Goal: Find specific page/section: Find specific page/section

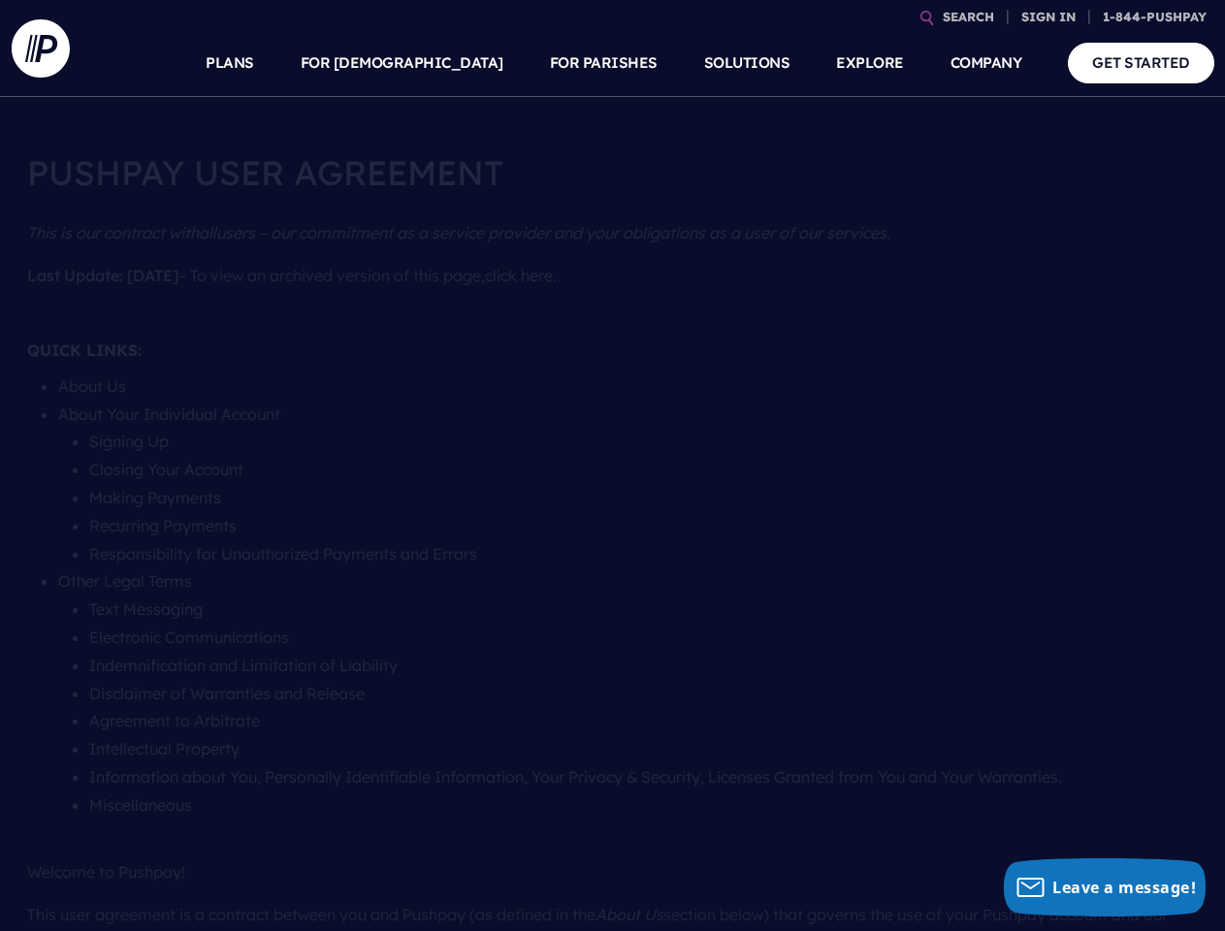
click at [612, 465] on section at bounding box center [612, 465] width 1225 height 931
click at [968, 16] on link "SEARCH" at bounding box center [968, 17] width 67 height 34
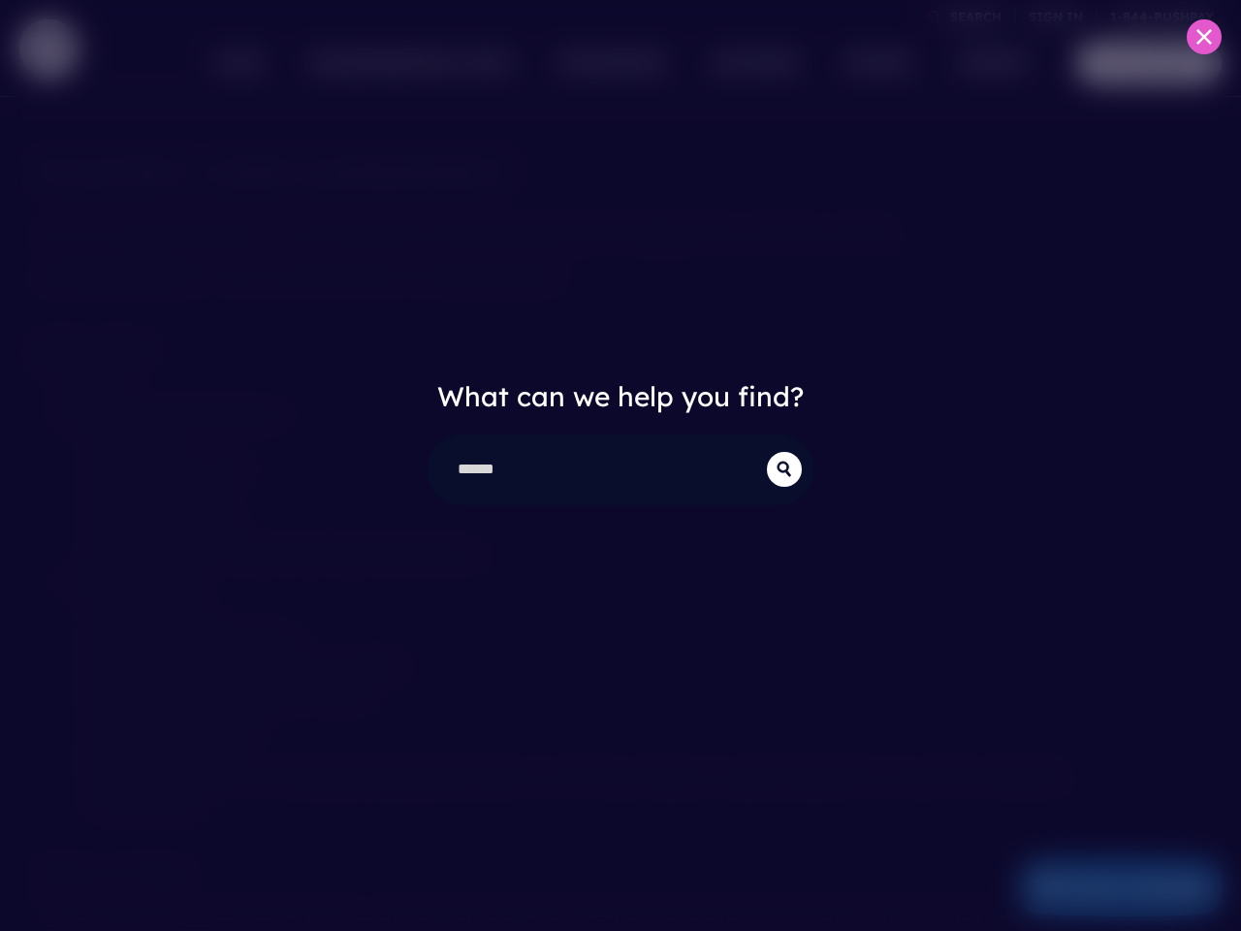
click at [1048, 16] on div "What can we help you find?" at bounding box center [620, 465] width 1241 height 931
click at [448, 63] on div "What can we help you find?" at bounding box center [620, 465] width 1241 height 931
click at [603, 63] on div "What can we help you find?" at bounding box center [620, 465] width 1241 height 931
click at [869, 63] on div "What can we help you find?" at bounding box center [620, 465] width 1241 height 931
click at [986, 63] on div "What can we help you find?" at bounding box center [620, 465] width 1241 height 931
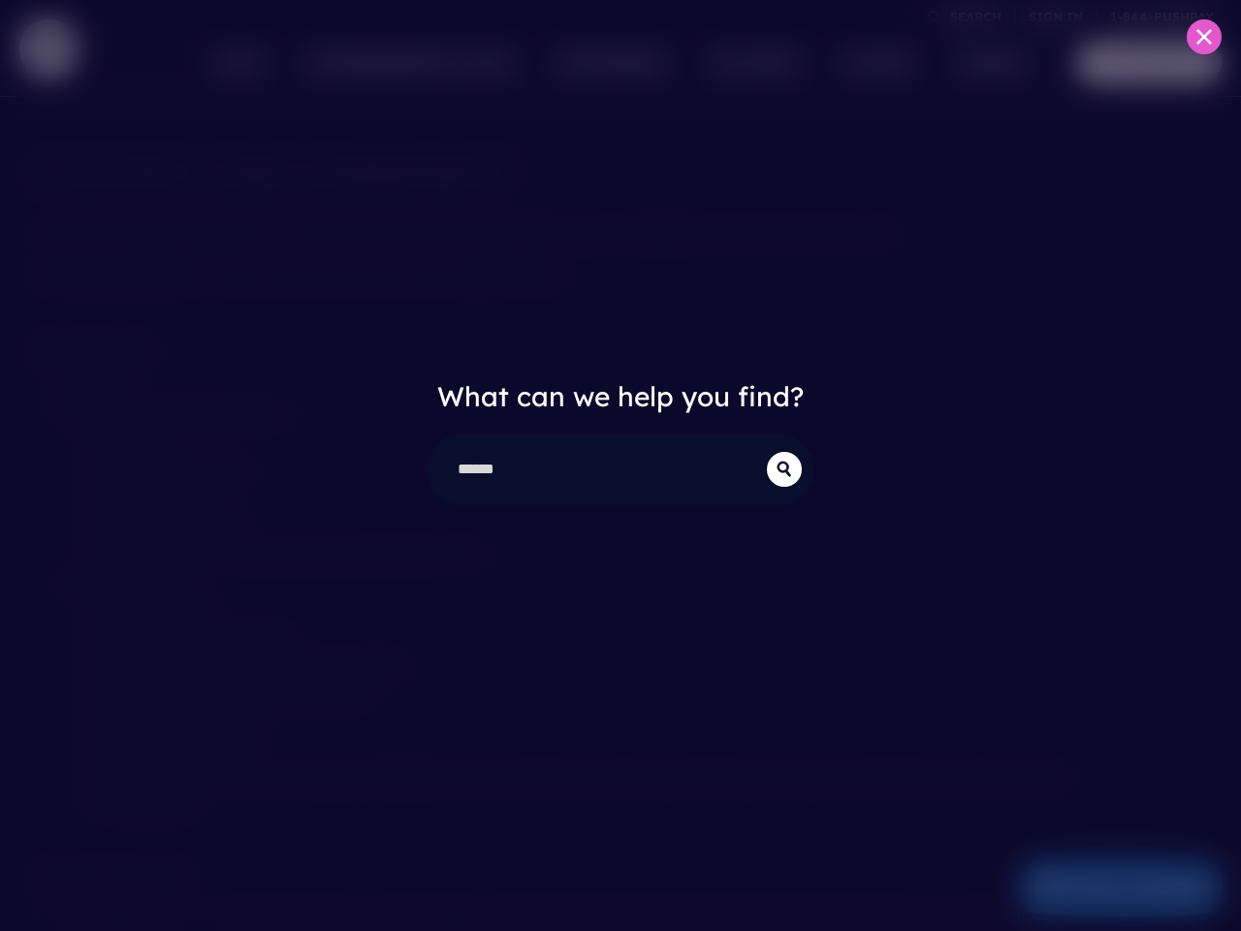
click at [1104, 887] on div "What can we help you find?" at bounding box center [620, 465] width 1241 height 931
